Goal: Information Seeking & Learning: Compare options

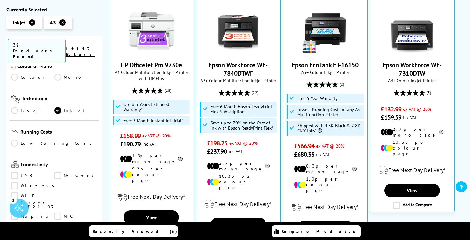
scroll to position [161, 0]
click at [19, 139] on link "Low Running Cost" at bounding box center [54, 142] width 86 height 7
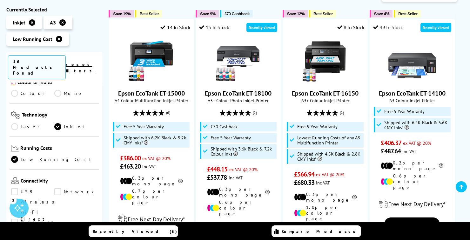
scroll to position [141, 0]
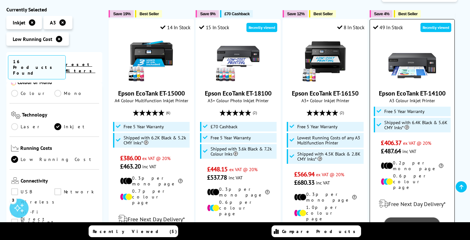
click at [420, 217] on link "View" at bounding box center [412, 223] width 56 height 13
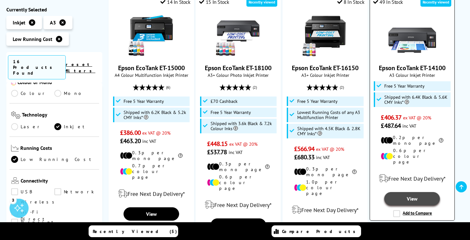
scroll to position [172, 0]
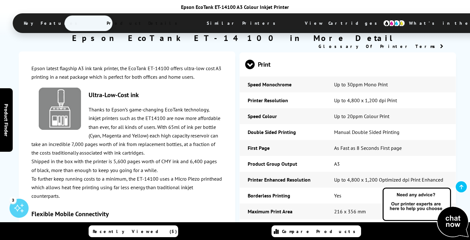
scroll to position [807, 0]
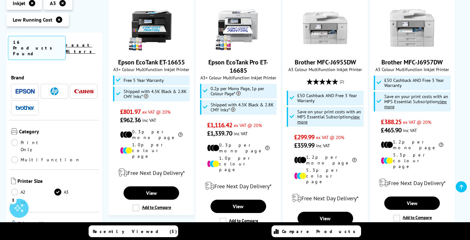
scroll to position [723, 0]
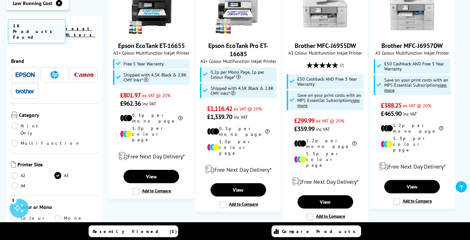
scroll to position [741, 0]
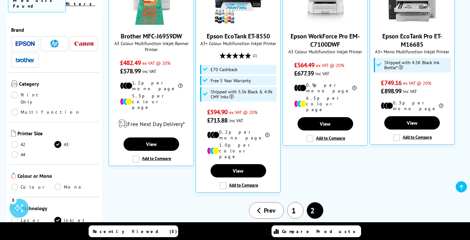
scroll to position [206, 0]
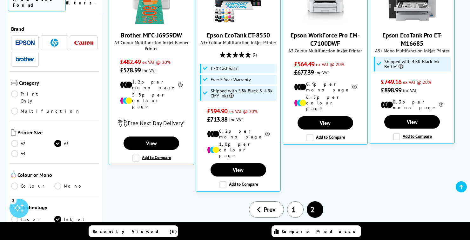
click at [293, 201] on link "1" at bounding box center [295, 209] width 16 height 16
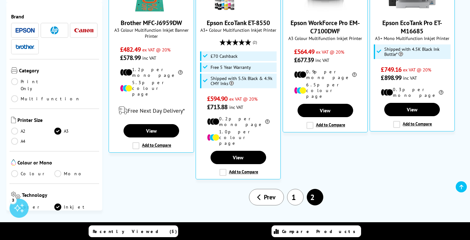
scroll to position [231, 0]
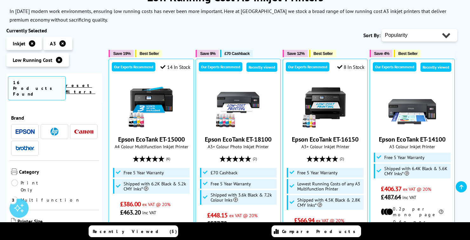
scroll to position [102, 0]
click at [234, 57] on button "£70 Cashback" at bounding box center [236, 53] width 33 height 7
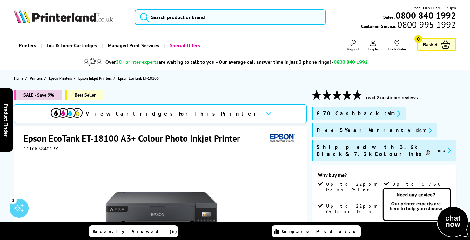
click at [394, 112] on icon "promo-description" at bounding box center [397, 113] width 6 height 7
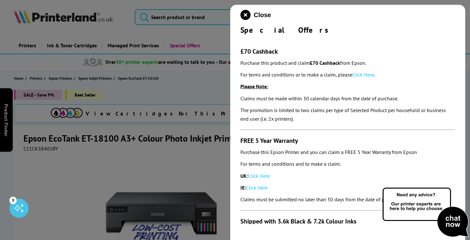
scroll to position [3, 0]
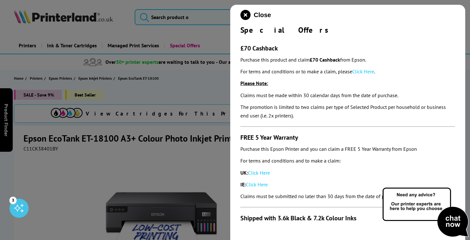
click at [371, 69] on link "Click Here" at bounding box center [363, 71] width 22 height 6
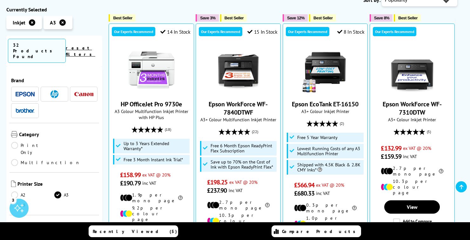
scroll to position [114, 0]
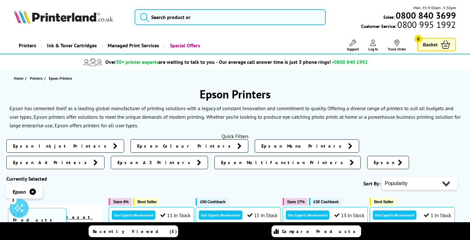
click at [194, 159] on span "Epson A3 Printers" at bounding box center [155, 162] width 76 height 6
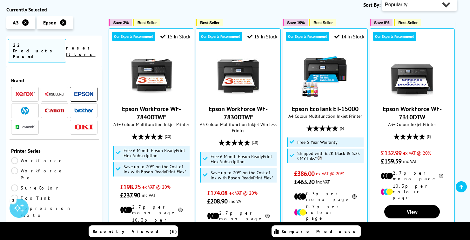
scroll to position [134, 0]
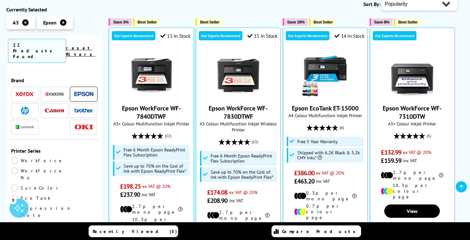
click at [54, 194] on link "EcoTank" at bounding box center [32, 197] width 43 height 7
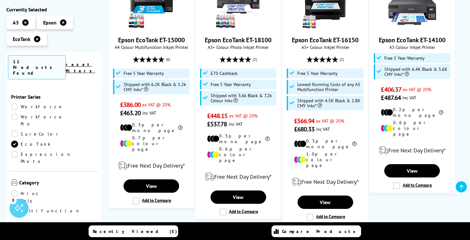
scroll to position [171, 0]
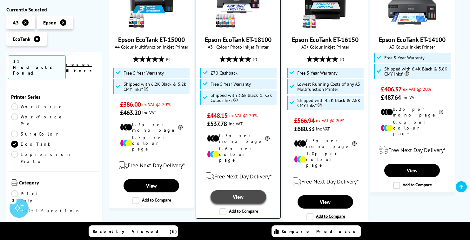
click at [243, 190] on link "View" at bounding box center [238, 196] width 56 height 13
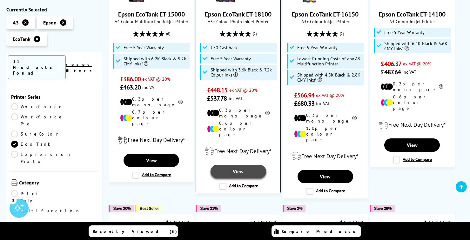
scroll to position [201, 0]
